Goal: Information Seeking & Learning: Learn about a topic

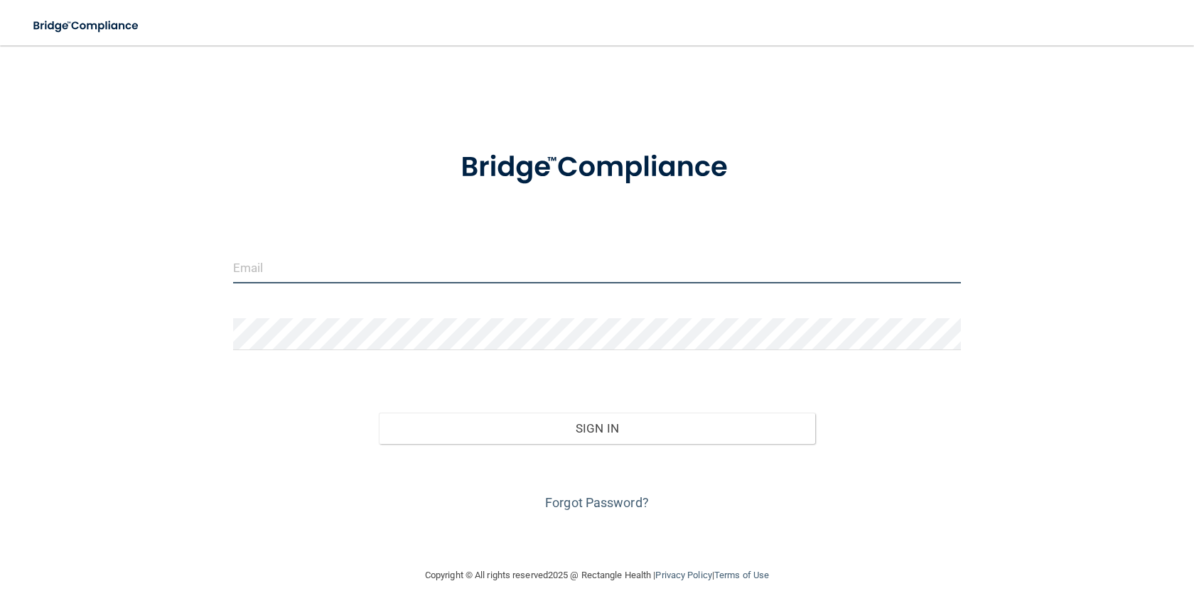
click at [334, 273] on input "email" at bounding box center [597, 268] width 728 height 32
type input "[PERSON_NAME][EMAIL_ADDRESS][DOMAIN_NAME]"
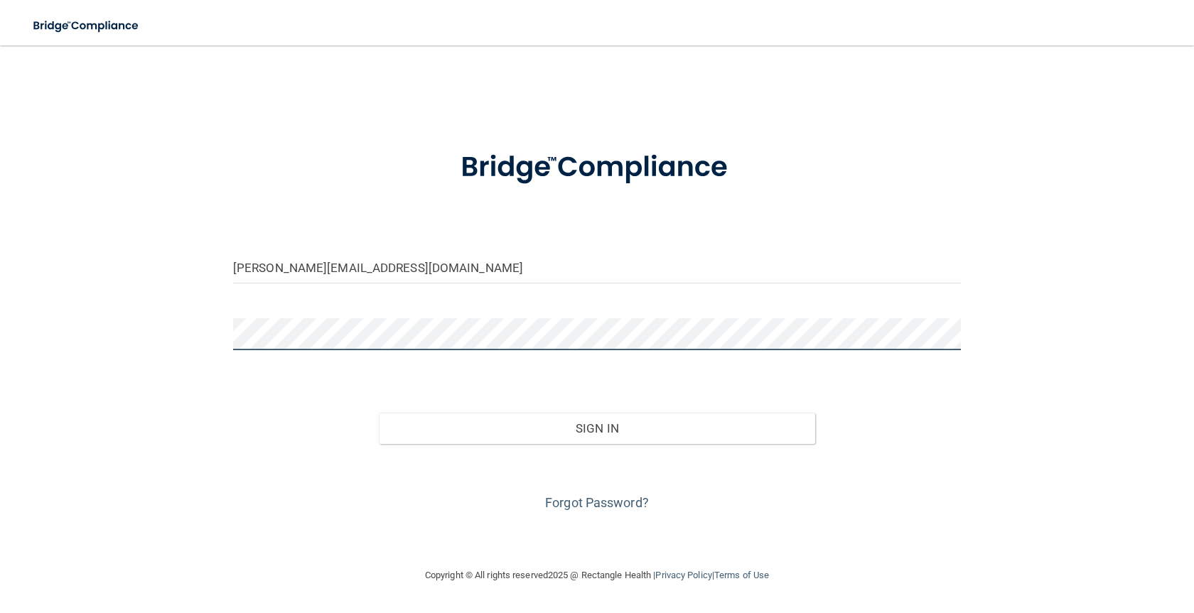
click at [379, 413] on button "Sign In" at bounding box center [597, 428] width 436 height 31
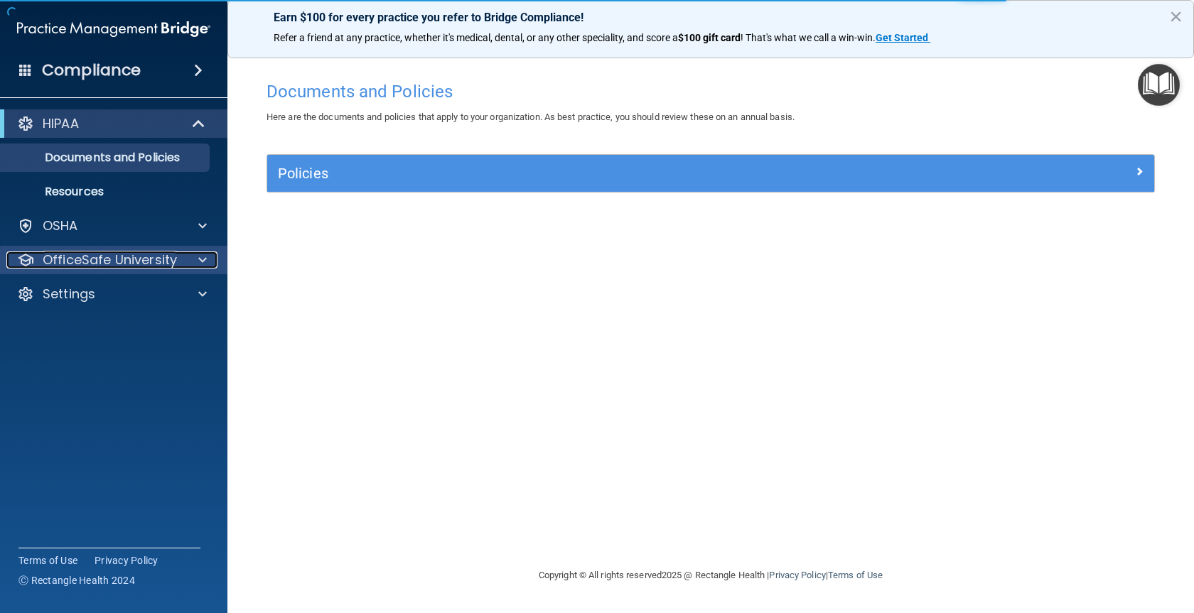
click at [107, 259] on p "OfficeSafe University" at bounding box center [110, 260] width 134 height 17
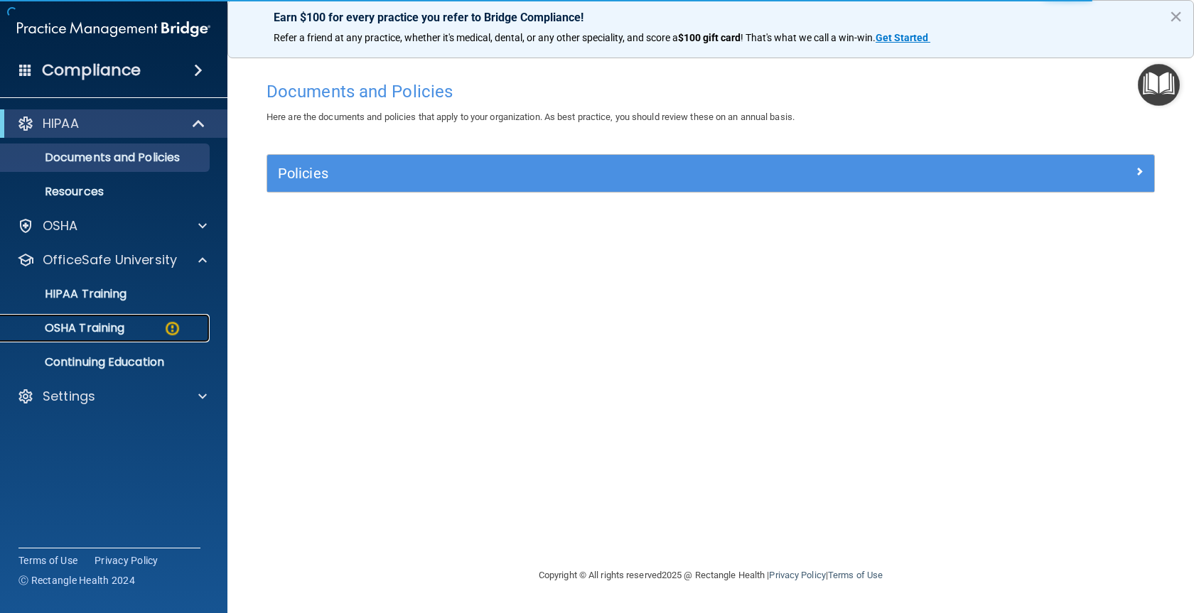
click at [88, 323] on p "OSHA Training" at bounding box center [66, 328] width 115 height 14
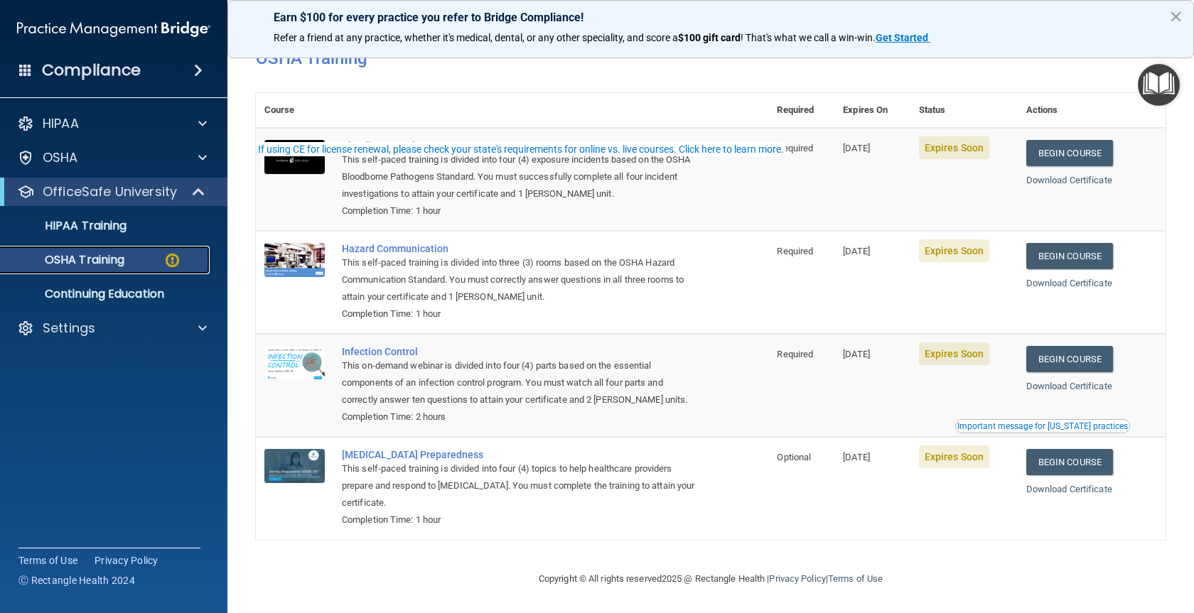
scroll to position [4, 0]
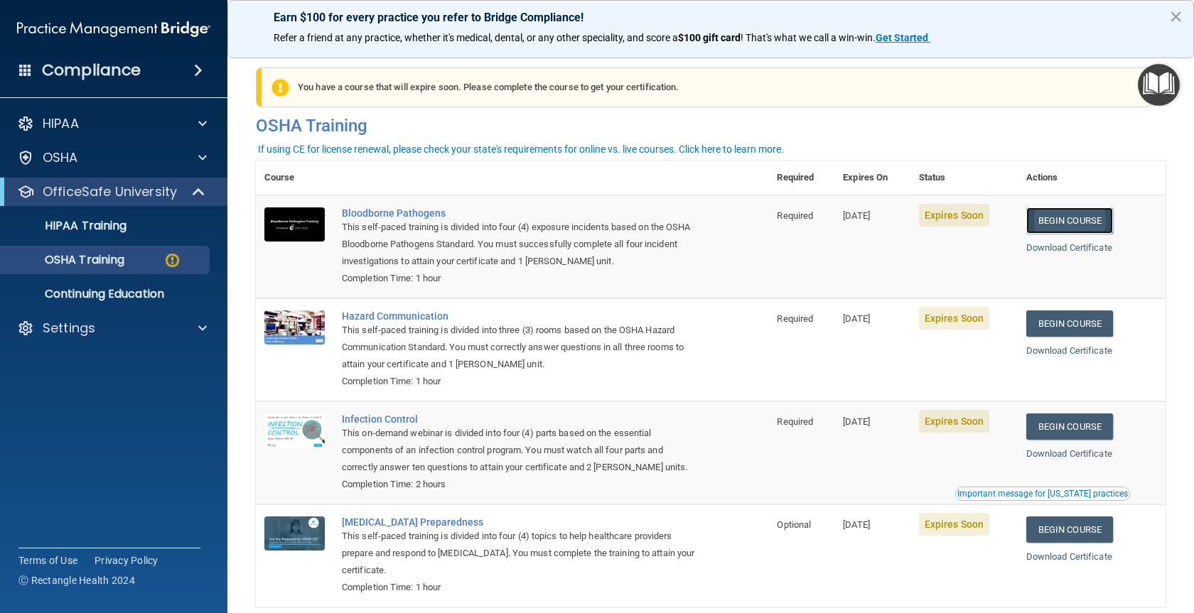
click at [1042, 222] on link "Begin Course" at bounding box center [1069, 221] width 87 height 26
